Goal: Task Accomplishment & Management: Manage account settings

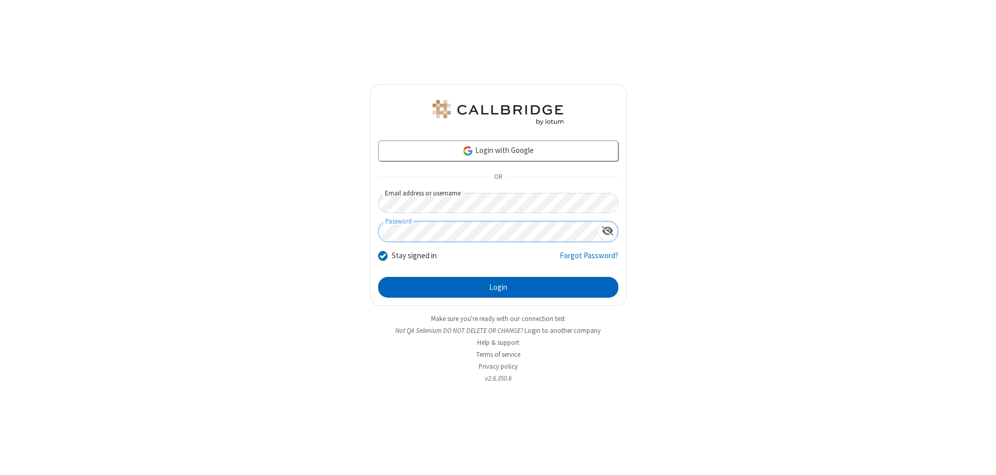
click at [498, 287] on button "Login" at bounding box center [498, 287] width 240 height 21
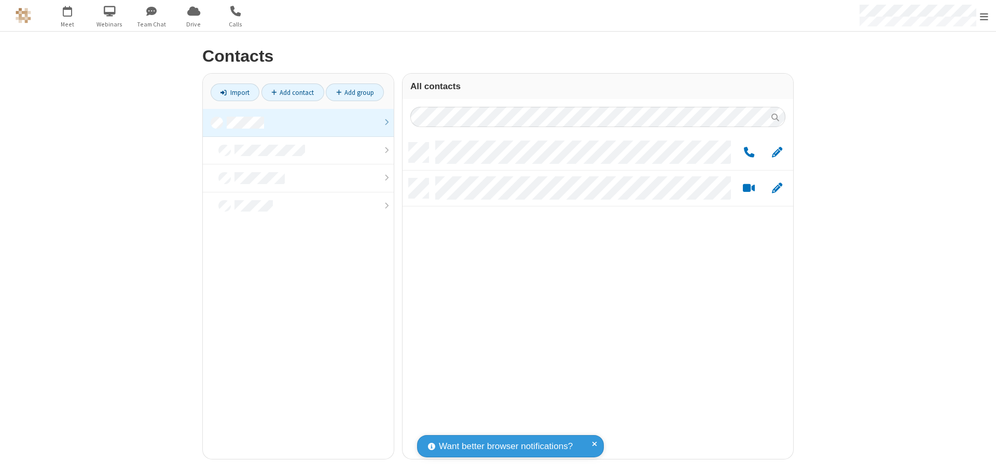
scroll to position [316, 383]
click at [298, 122] on link at bounding box center [298, 123] width 191 height 28
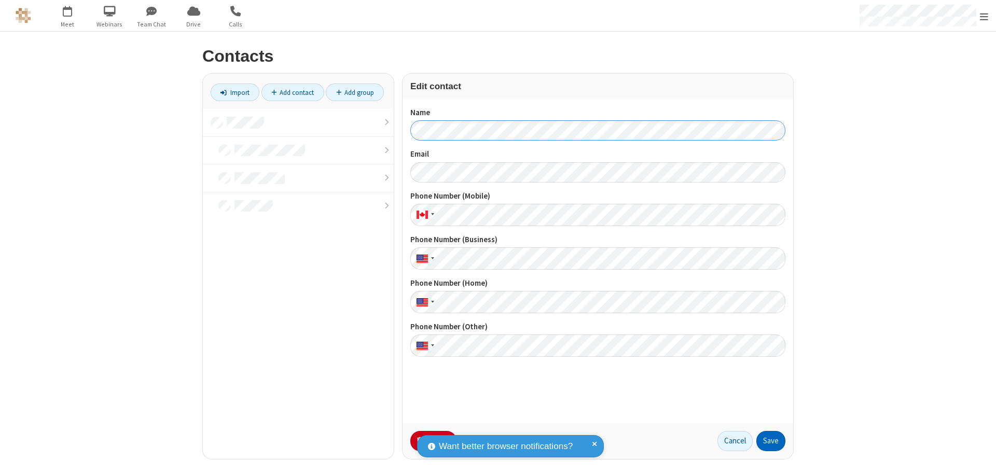
click at [771, 441] on button "Save" at bounding box center [770, 441] width 29 height 21
